Goal: Task Accomplishment & Management: Use online tool/utility

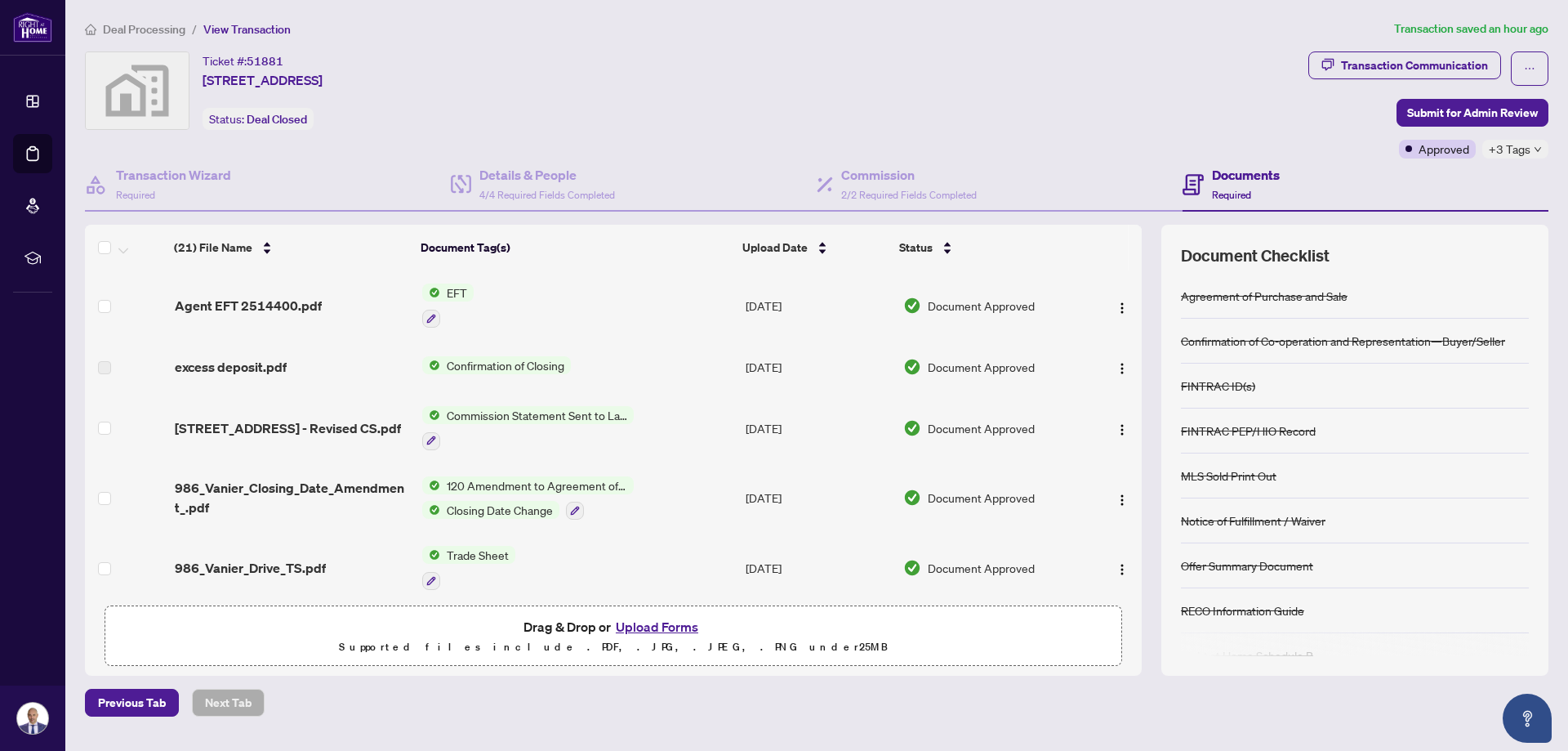
click at [638, 628] on button "Upload Forms" at bounding box center [657, 626] width 93 height 21
click at [441, 287] on span "EFT" at bounding box center [456, 292] width 34 height 18
click at [409, 374] on span "EFT" at bounding box center [447, 373] width 179 height 18
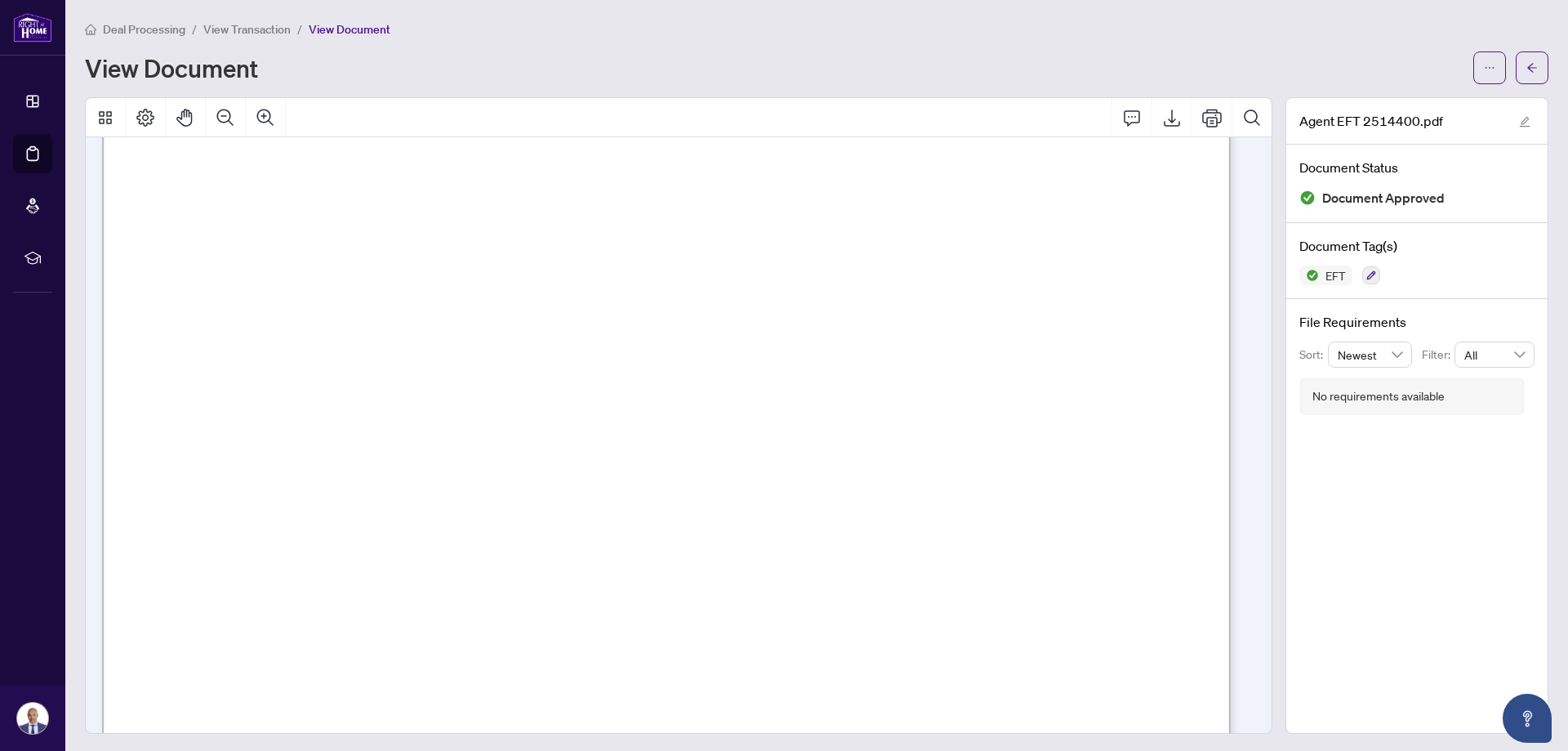
scroll to position [817, 0]
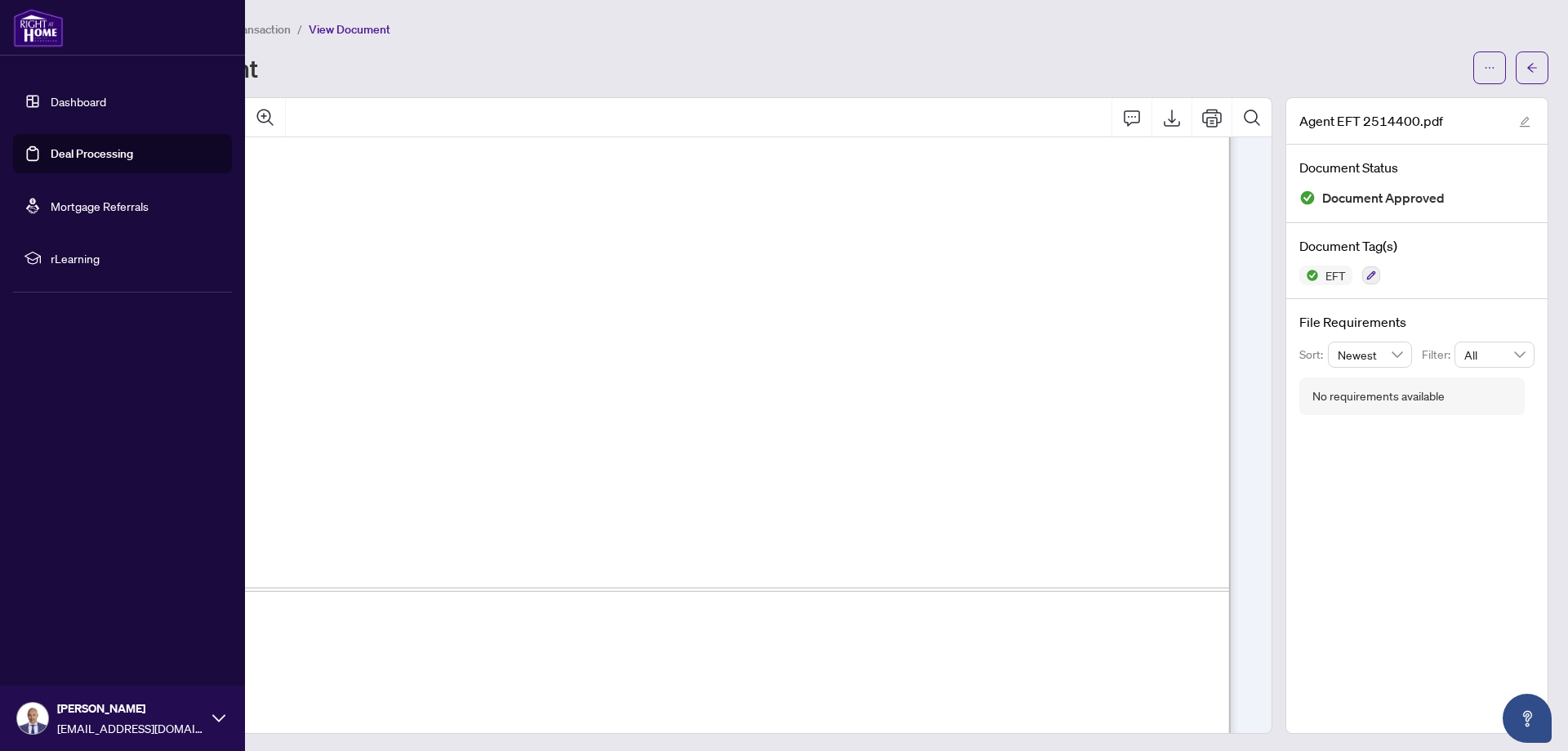
click at [41, 29] on img at bounding box center [39, 27] width 50 height 40
